Goal: Unclear: Unclear

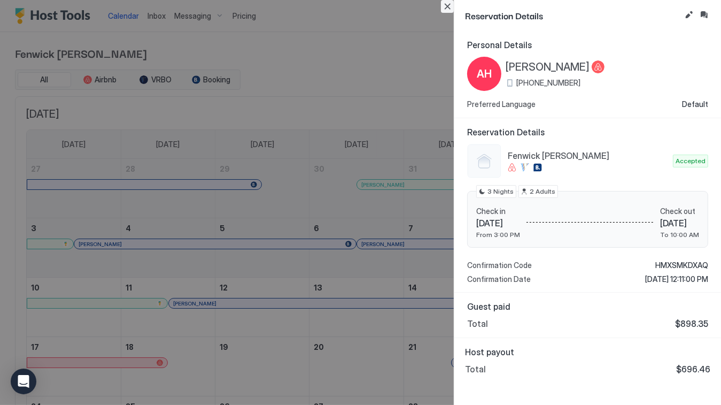
click at [447, 6] on button "Close" at bounding box center [447, 6] width 13 height 13
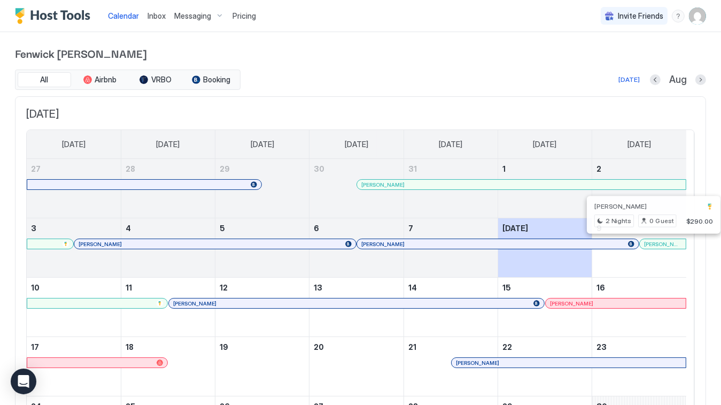
click at [659, 244] on div at bounding box center [659, 243] width 9 height 9
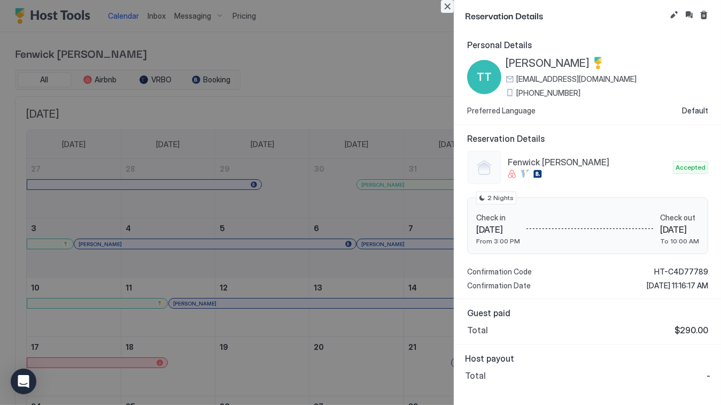
click at [447, 7] on button "Close" at bounding box center [447, 6] width 13 height 13
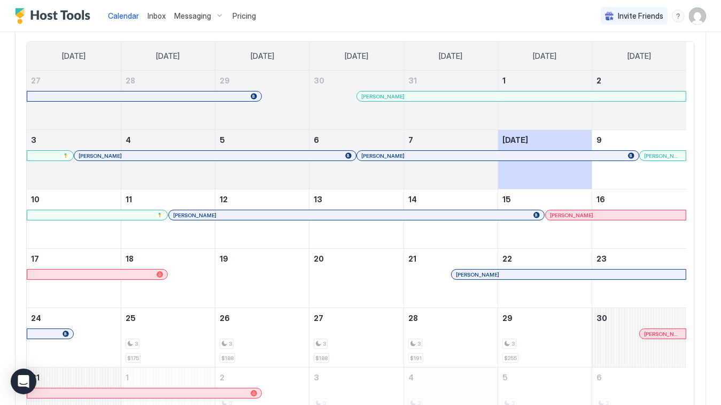
scroll to position [107, 0]
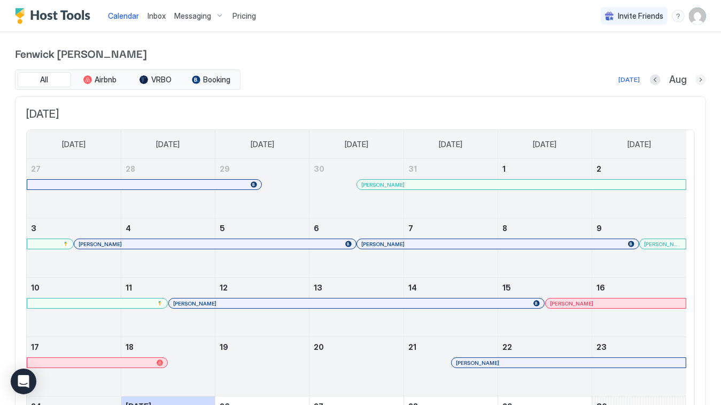
click at [695, 79] on button "Next month" at bounding box center [700, 79] width 11 height 11
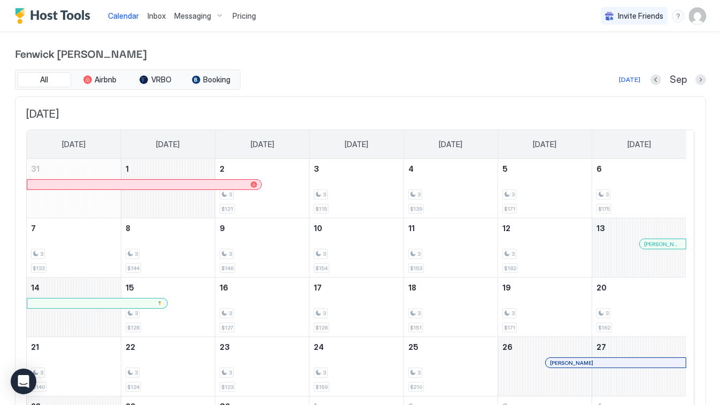
click at [360, 98] on div "September 2025 Sunday Monday Tuesday Wednesday Thursday Friday Saturday 31 1 2 …" at bounding box center [360, 281] width 691 height 371
click at [651, 78] on button "Previous month" at bounding box center [656, 79] width 11 height 11
